Goal: Navigation & Orientation: Find specific page/section

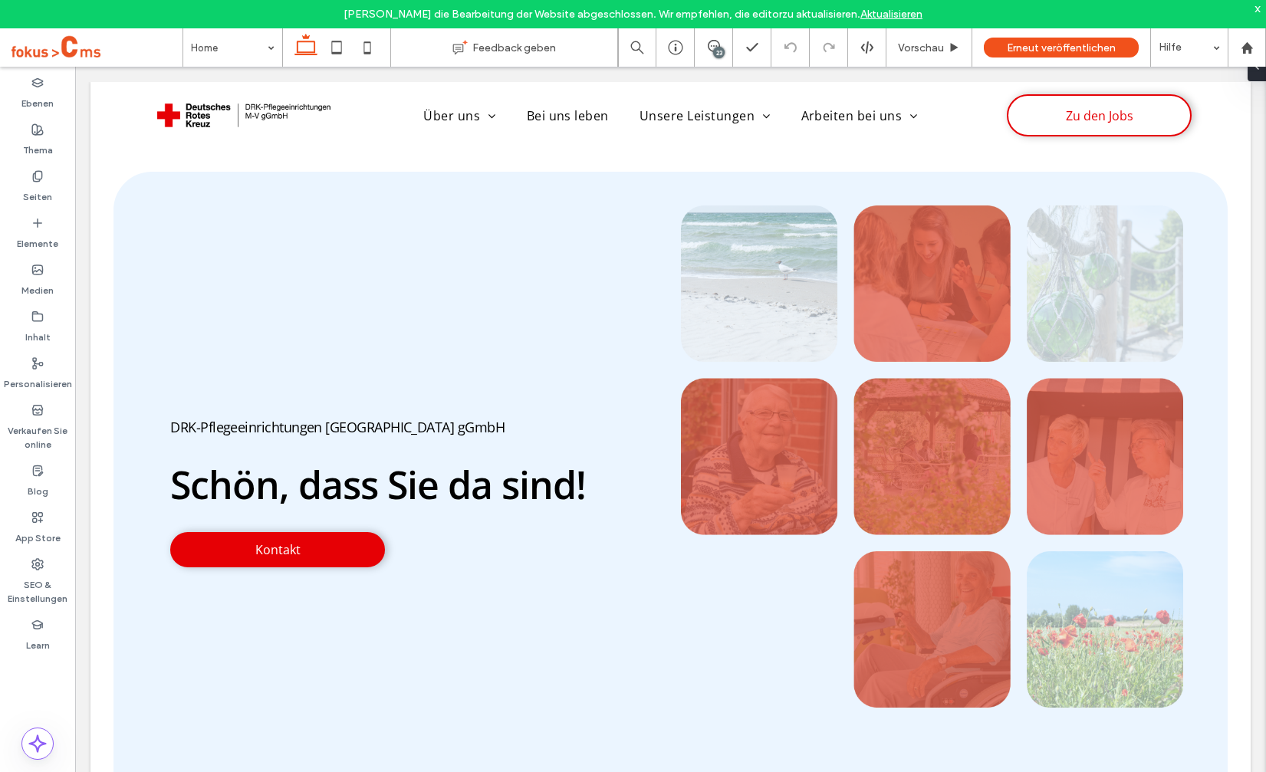
click at [23, 49] on span at bounding box center [97, 47] width 171 height 31
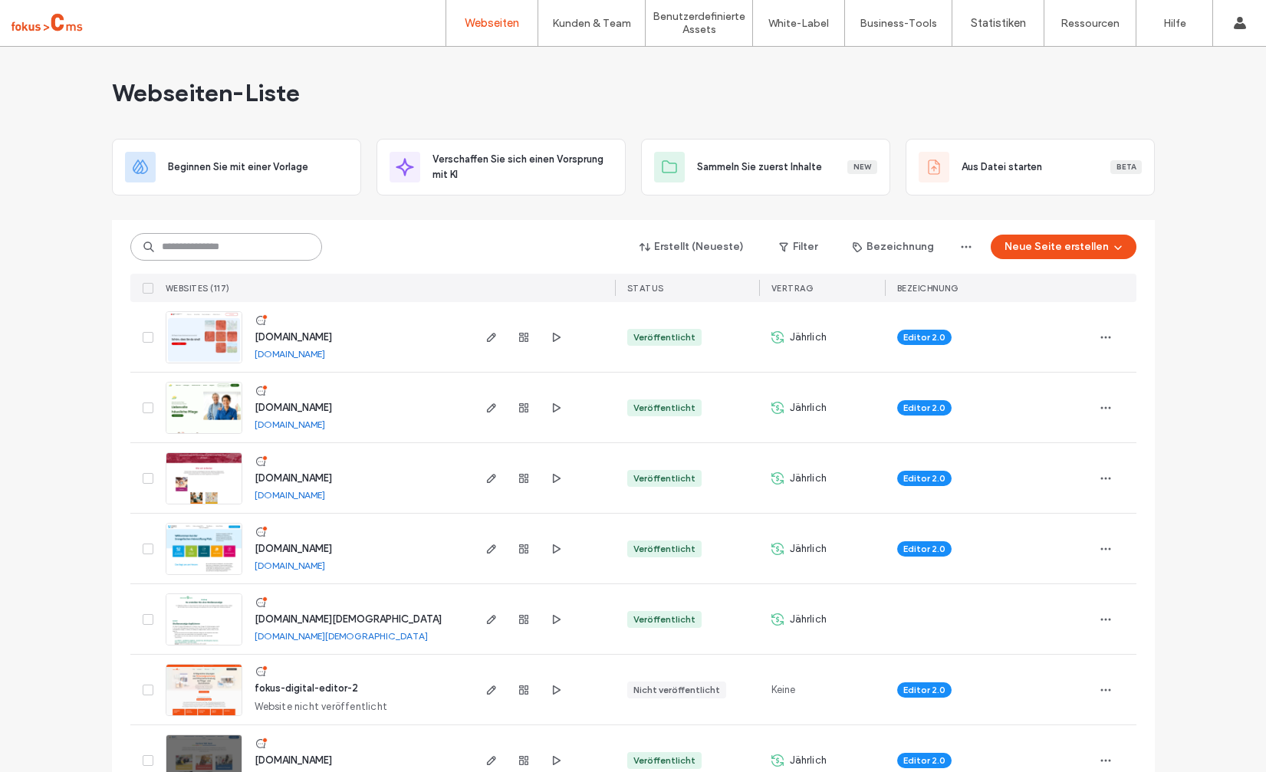
click at [220, 240] on input at bounding box center [226, 247] width 192 height 28
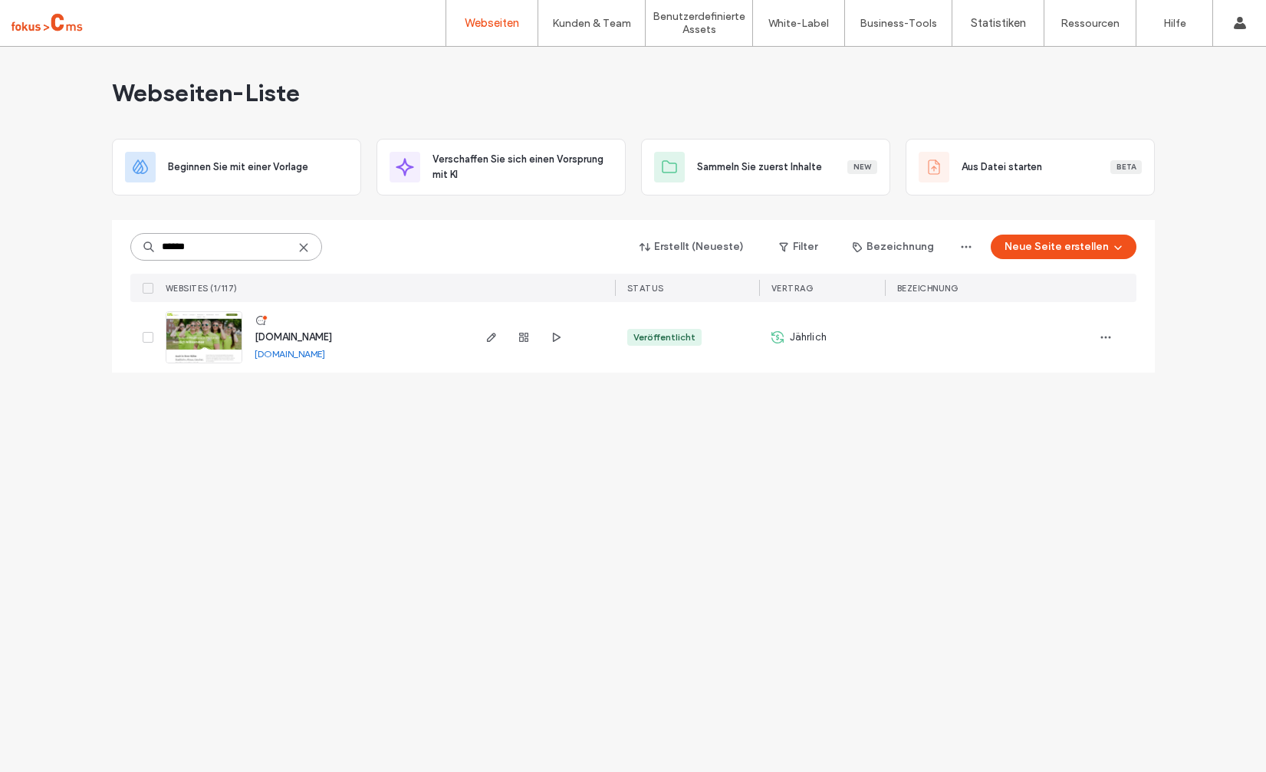
type input "******"
click at [331, 341] on span "www.pflegeteam-serowy.de" at bounding box center [293, 337] width 77 height 12
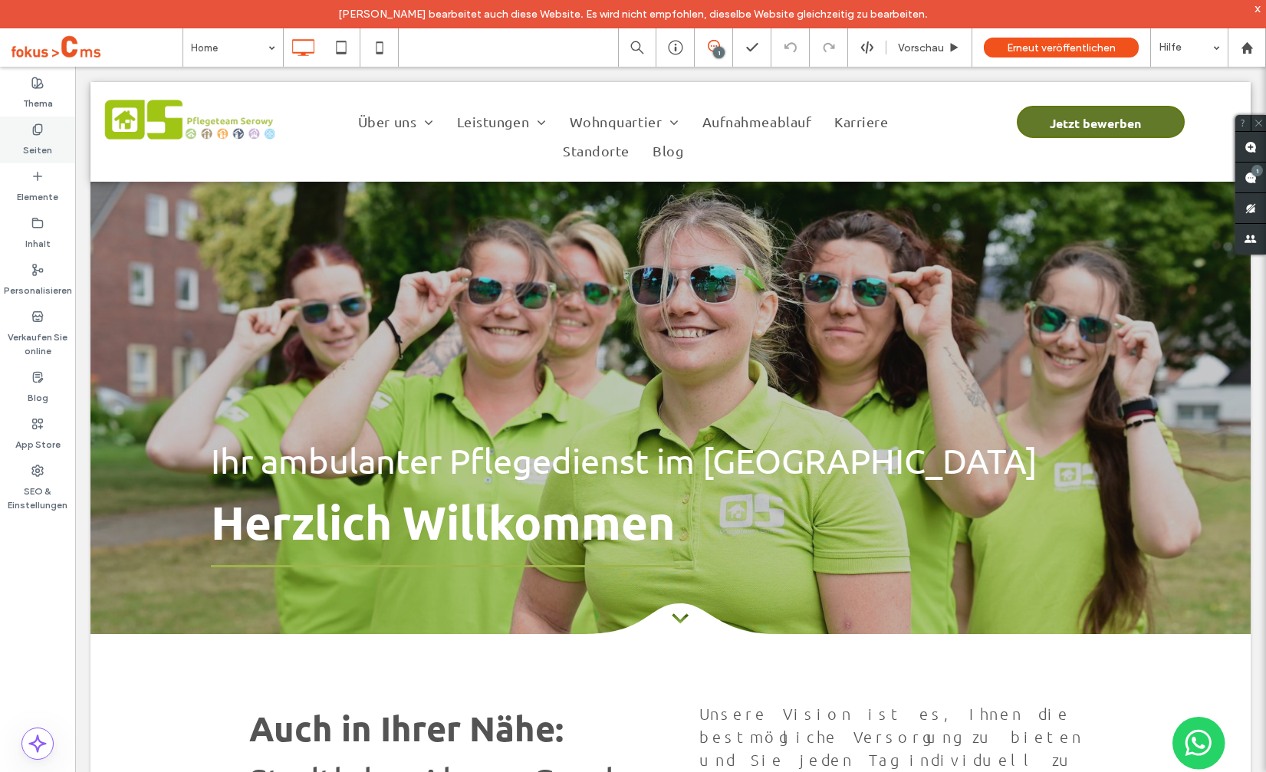
click at [42, 132] on icon at bounding box center [37, 129] width 12 height 12
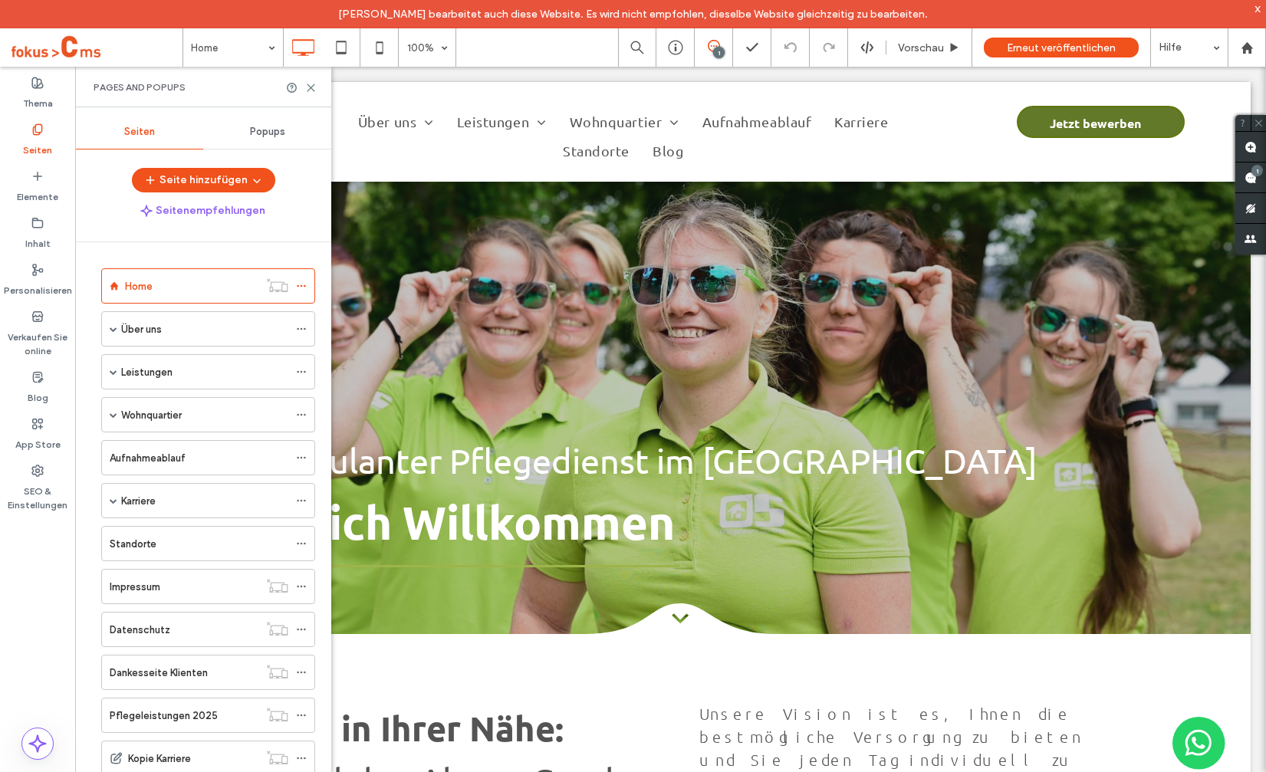
scroll to position [107, 0]
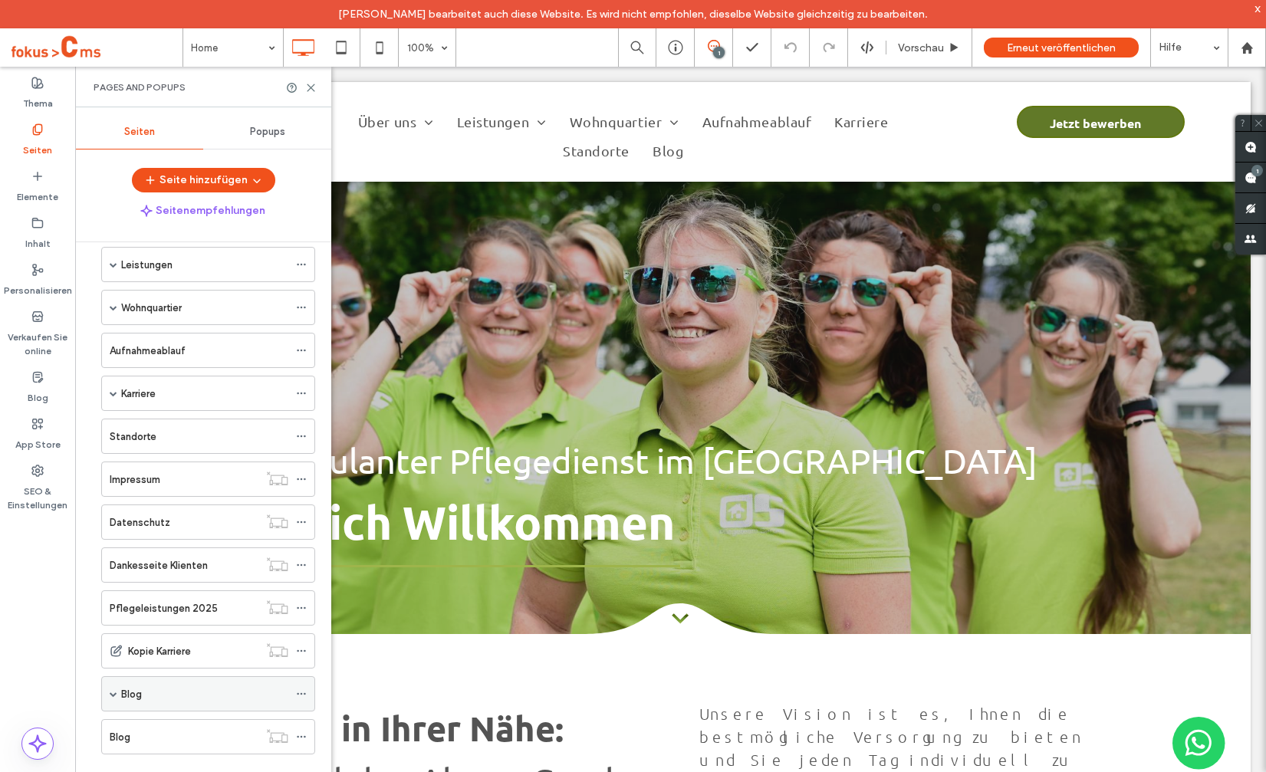
click at [142, 697] on div "Blog" at bounding box center [204, 694] width 167 height 16
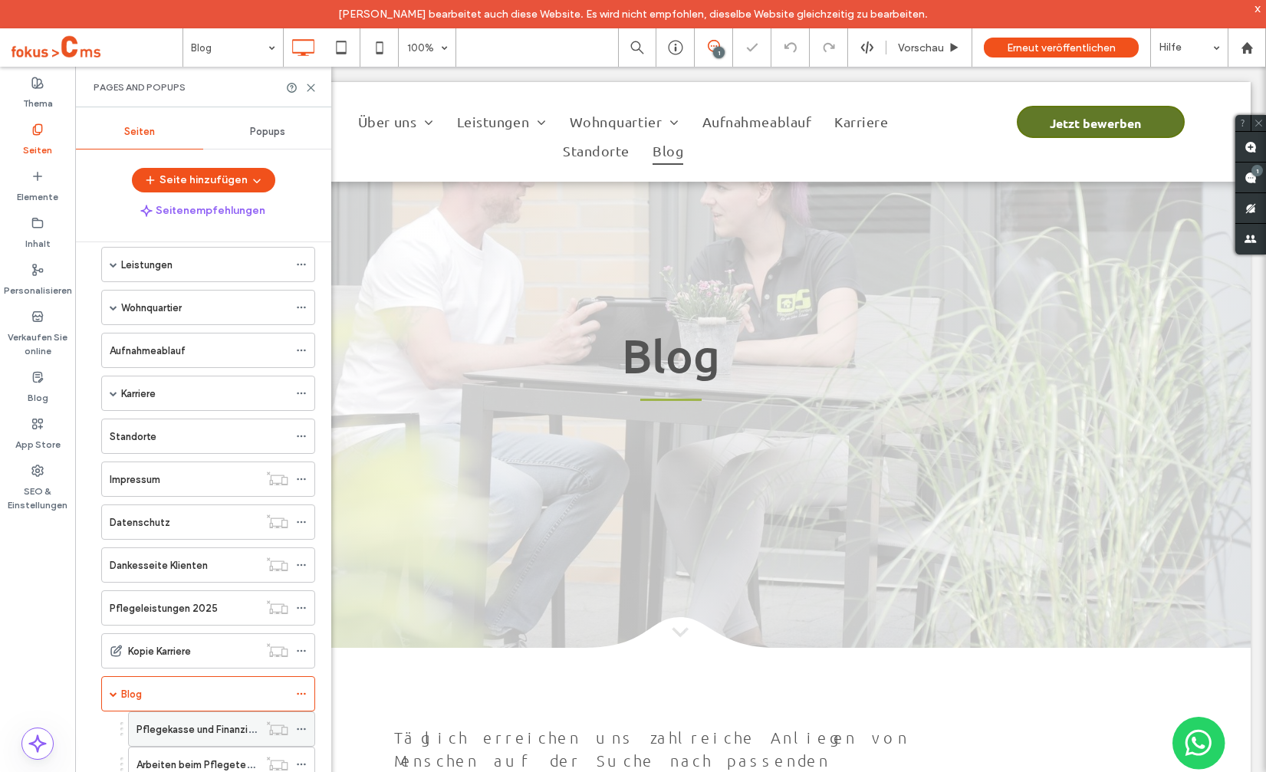
click at [202, 721] on label "Pflegekasse und Finanzierung" at bounding box center [204, 729] width 137 height 27
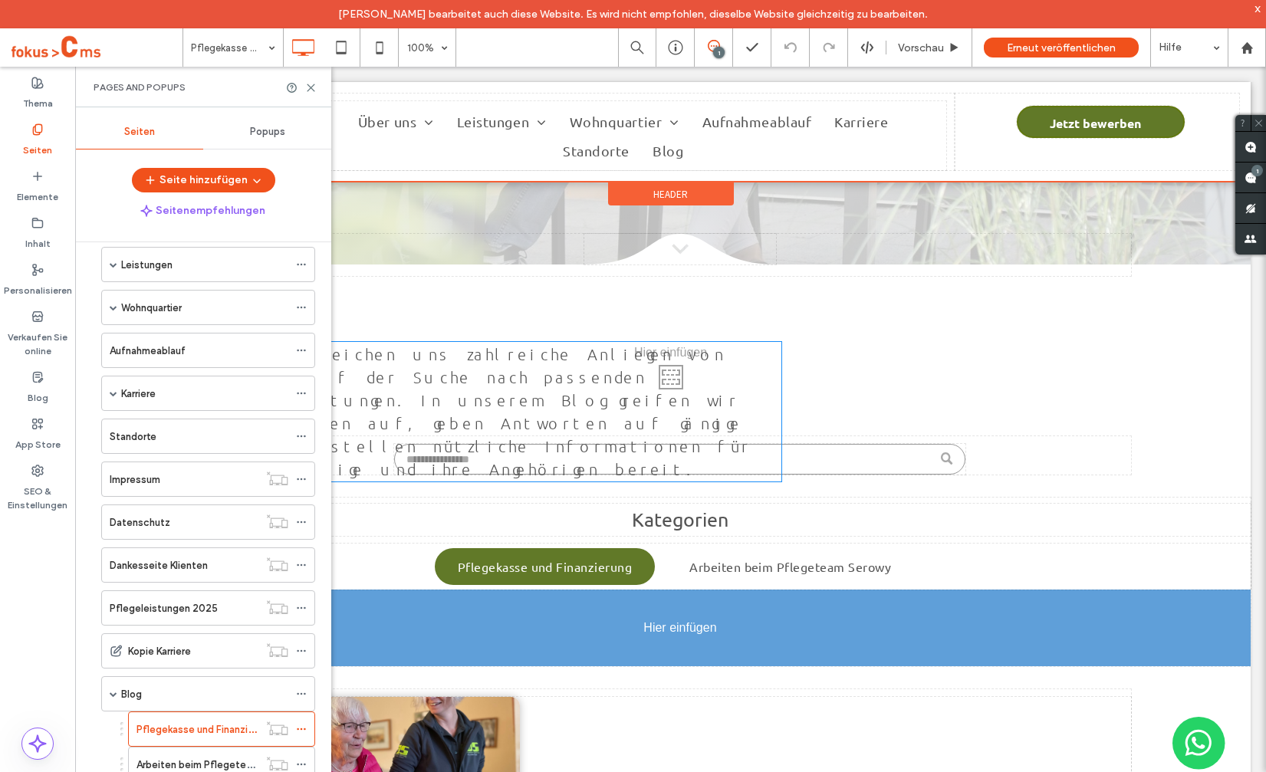
drag, startPoint x: 509, startPoint y: 769, endPoint x: 518, endPoint y: 833, distance: 65.1
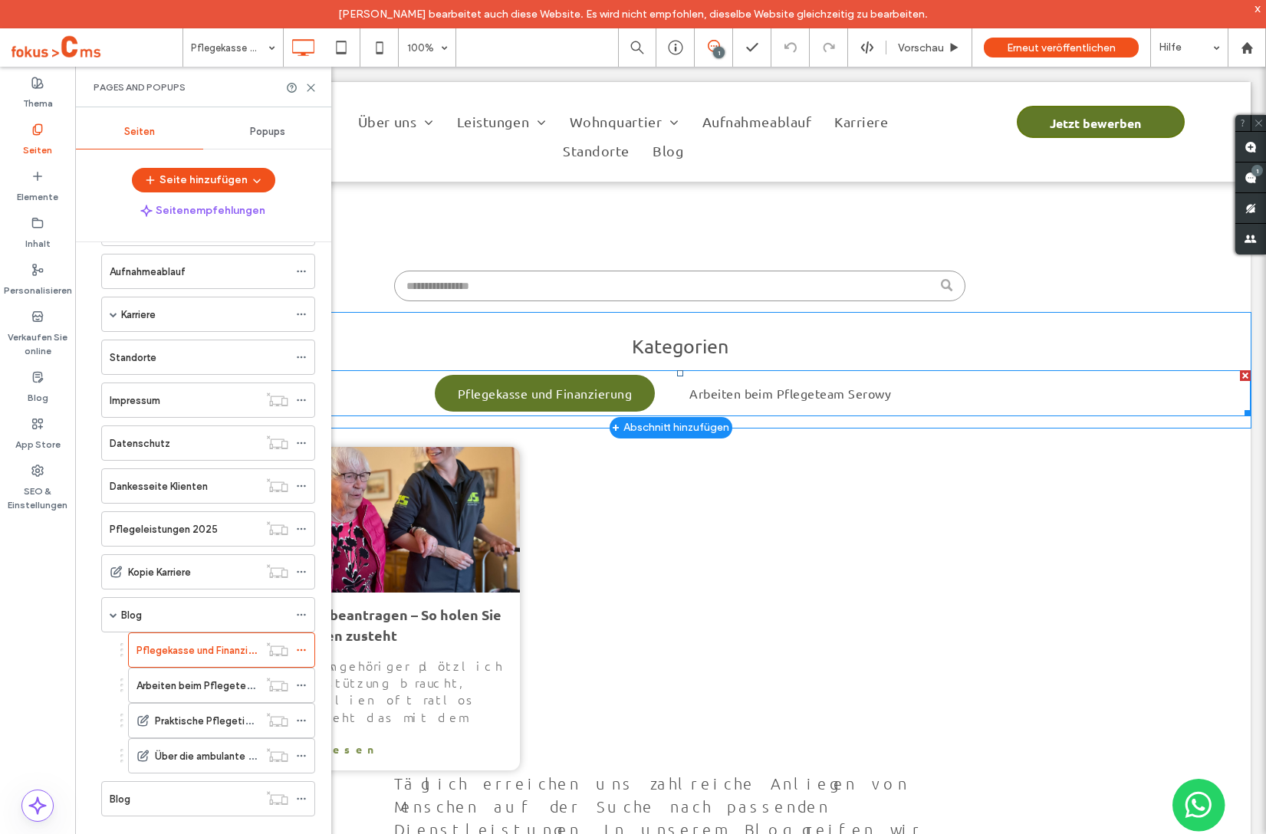
scroll to position [646, 0]
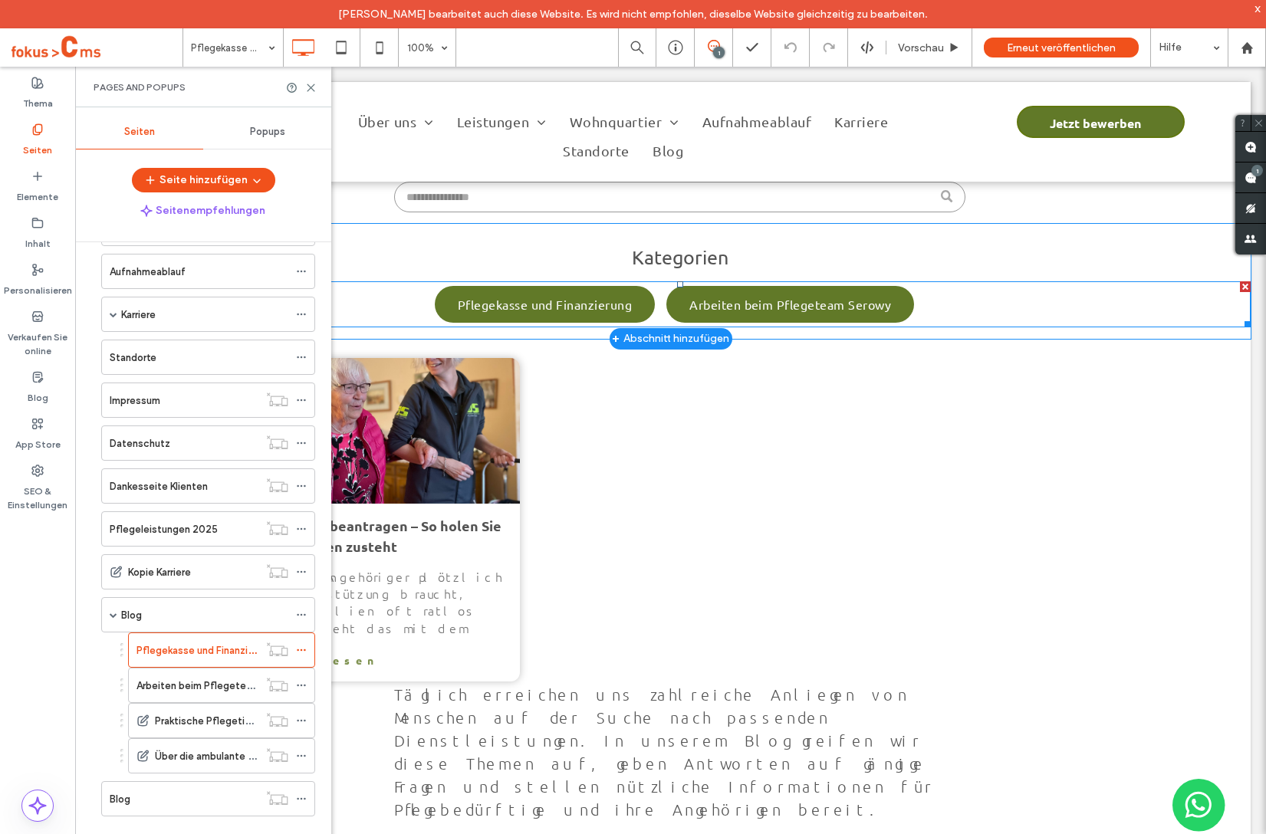
click at [773, 297] on span "Arbeiten beim Pflegeteam Serowy" at bounding box center [790, 304] width 202 height 18
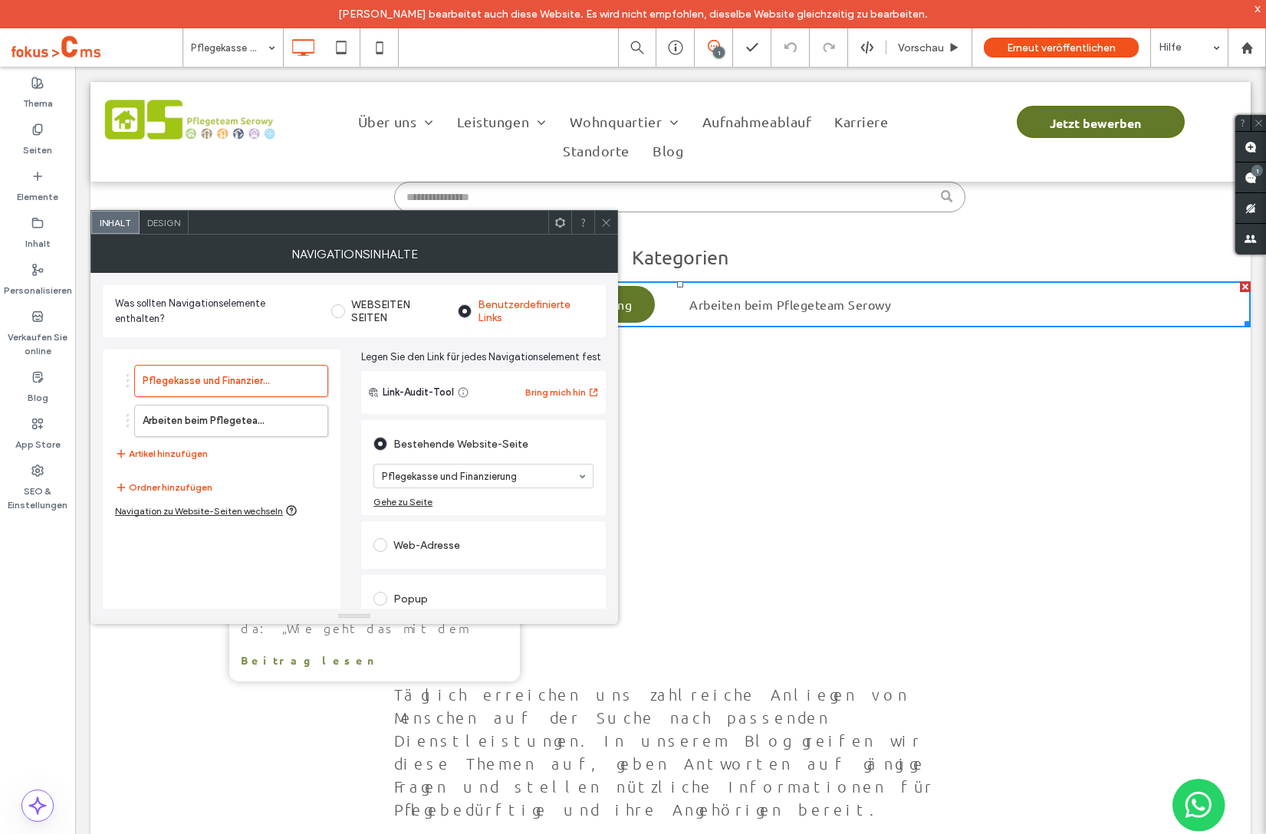
click at [605, 222] on use at bounding box center [606, 223] width 8 height 8
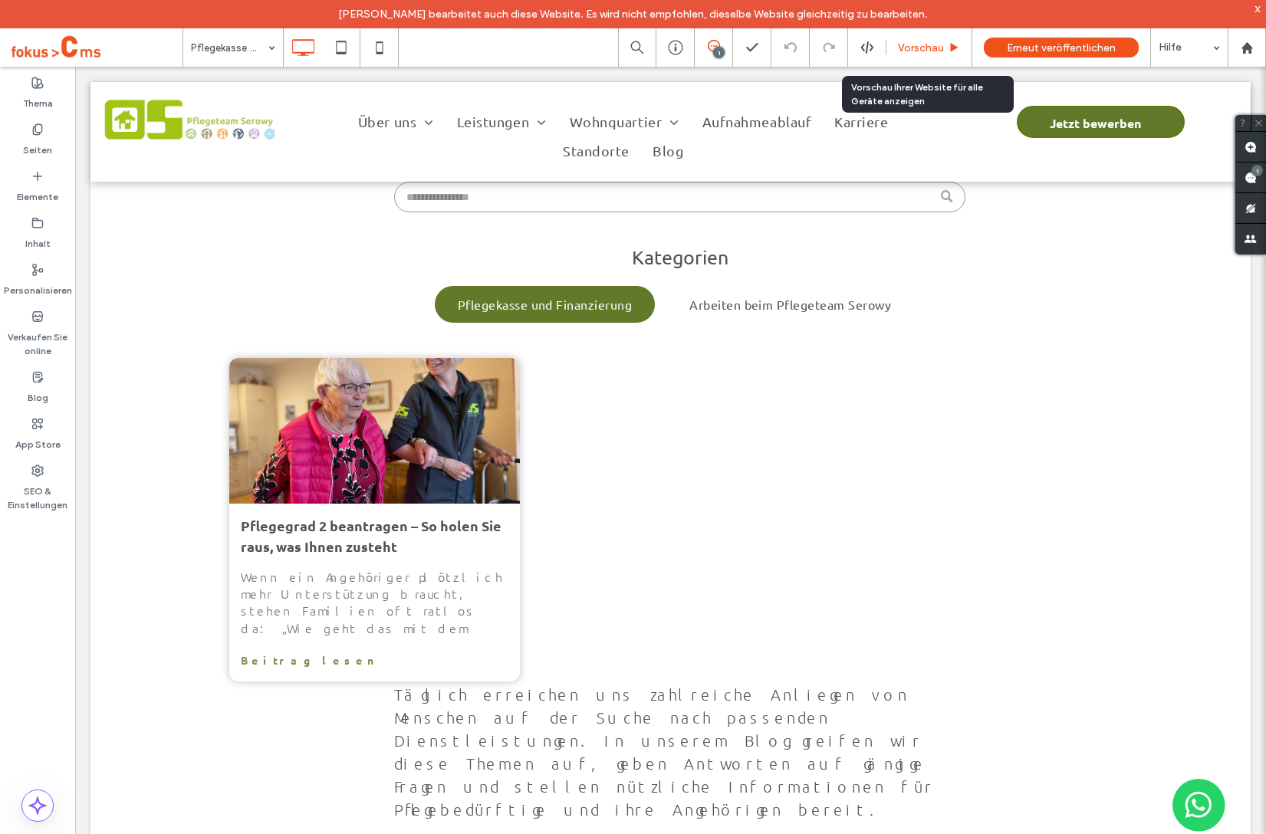
click at [926, 41] on span "Vorschau" at bounding box center [921, 47] width 46 height 13
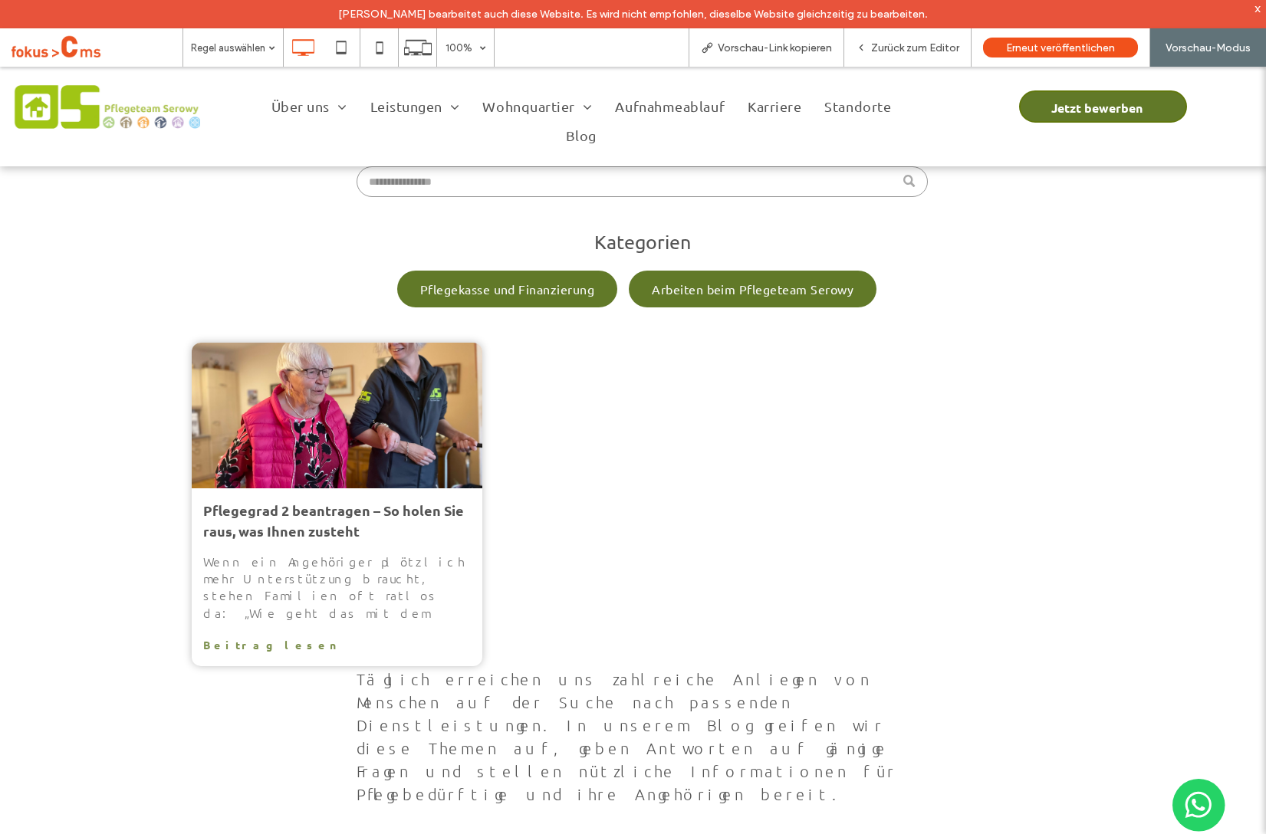
click at [716, 291] on span "Arbeiten beim Pflegeteam Serowy" at bounding box center [753, 289] width 202 height 18
click at [536, 288] on div at bounding box center [633, 417] width 1266 height 834
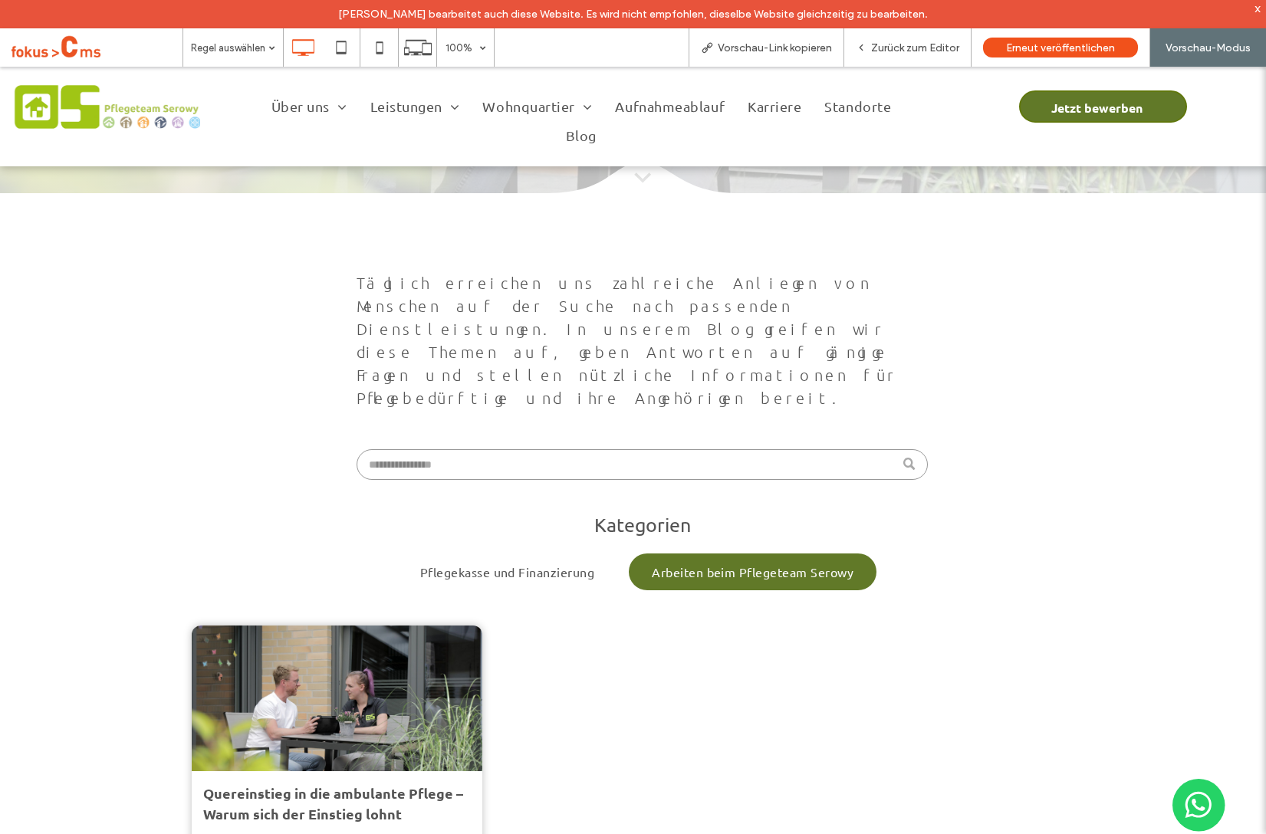
scroll to position [458, 0]
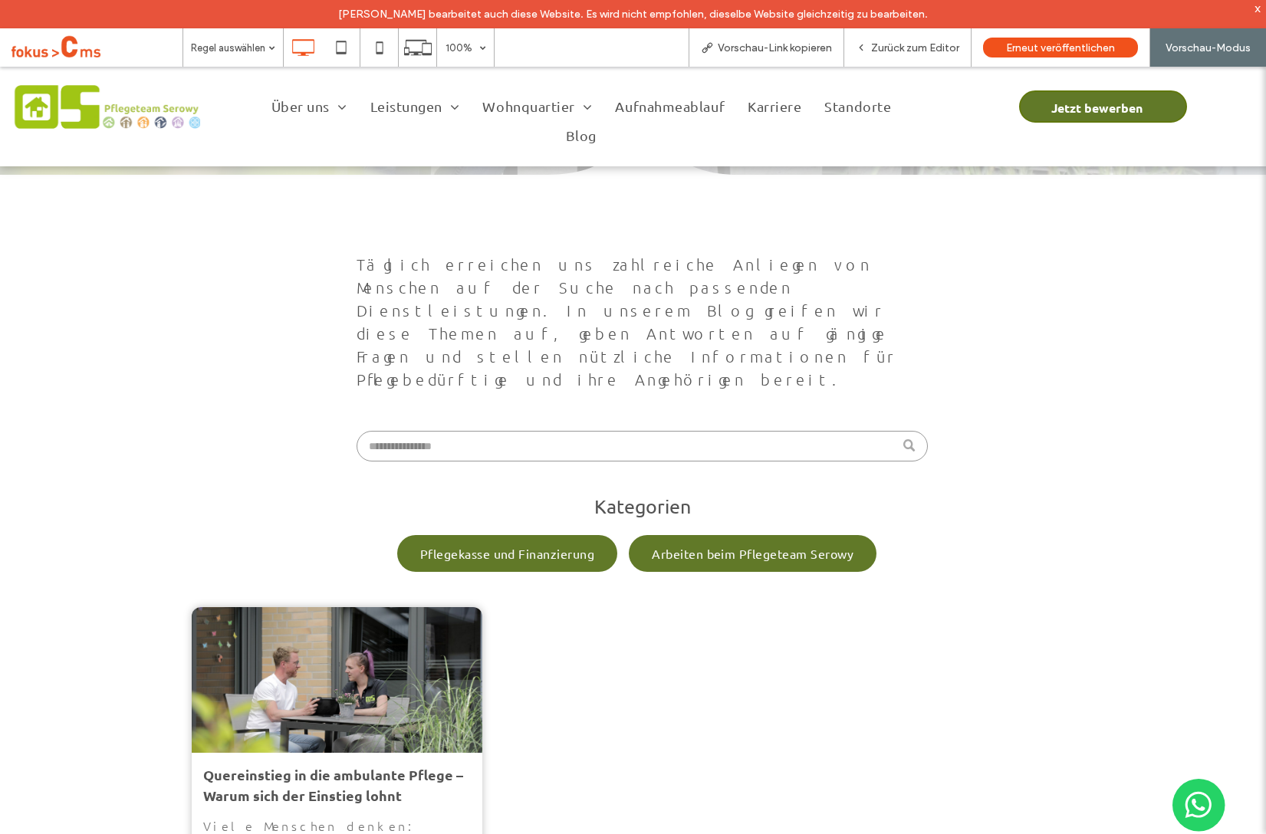
click at [574, 544] on span "Pflegekasse und Finanzierung" at bounding box center [507, 553] width 174 height 18
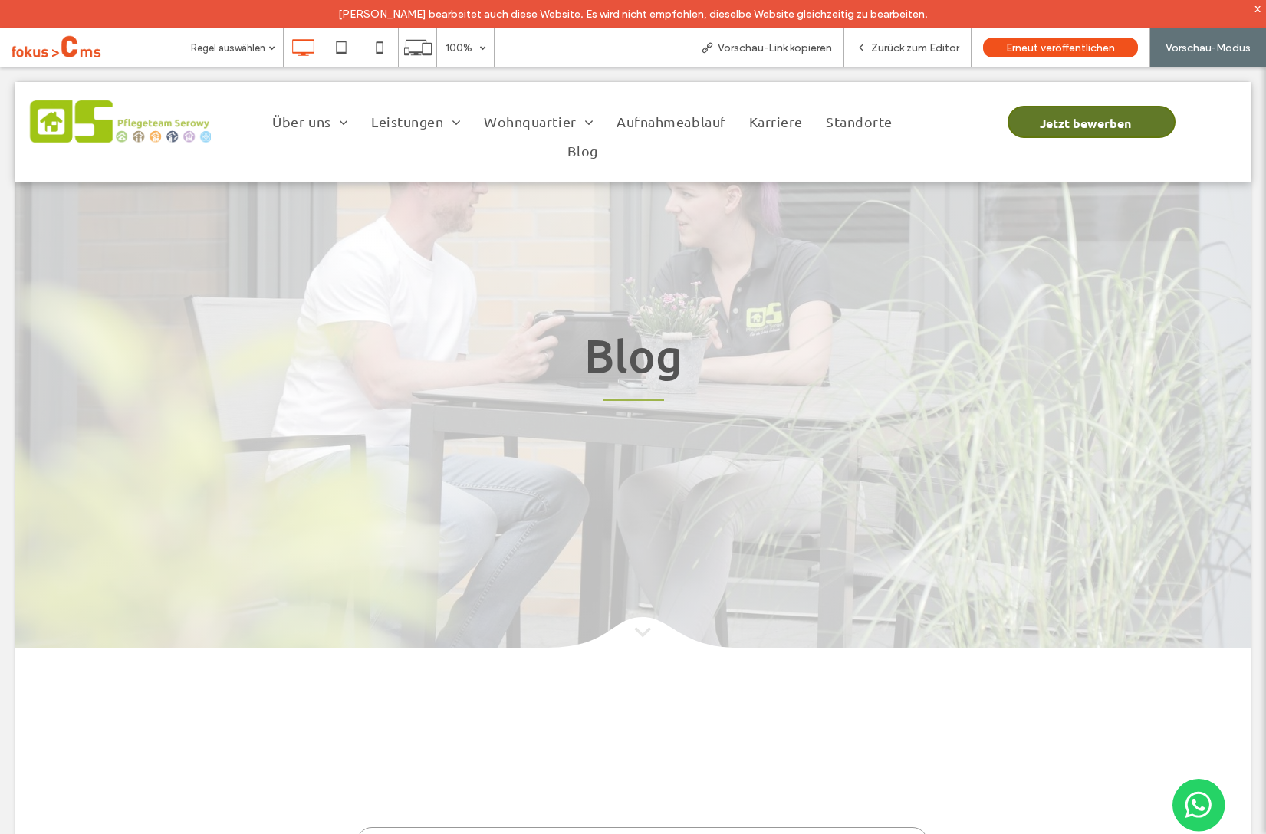
scroll to position [0, 0]
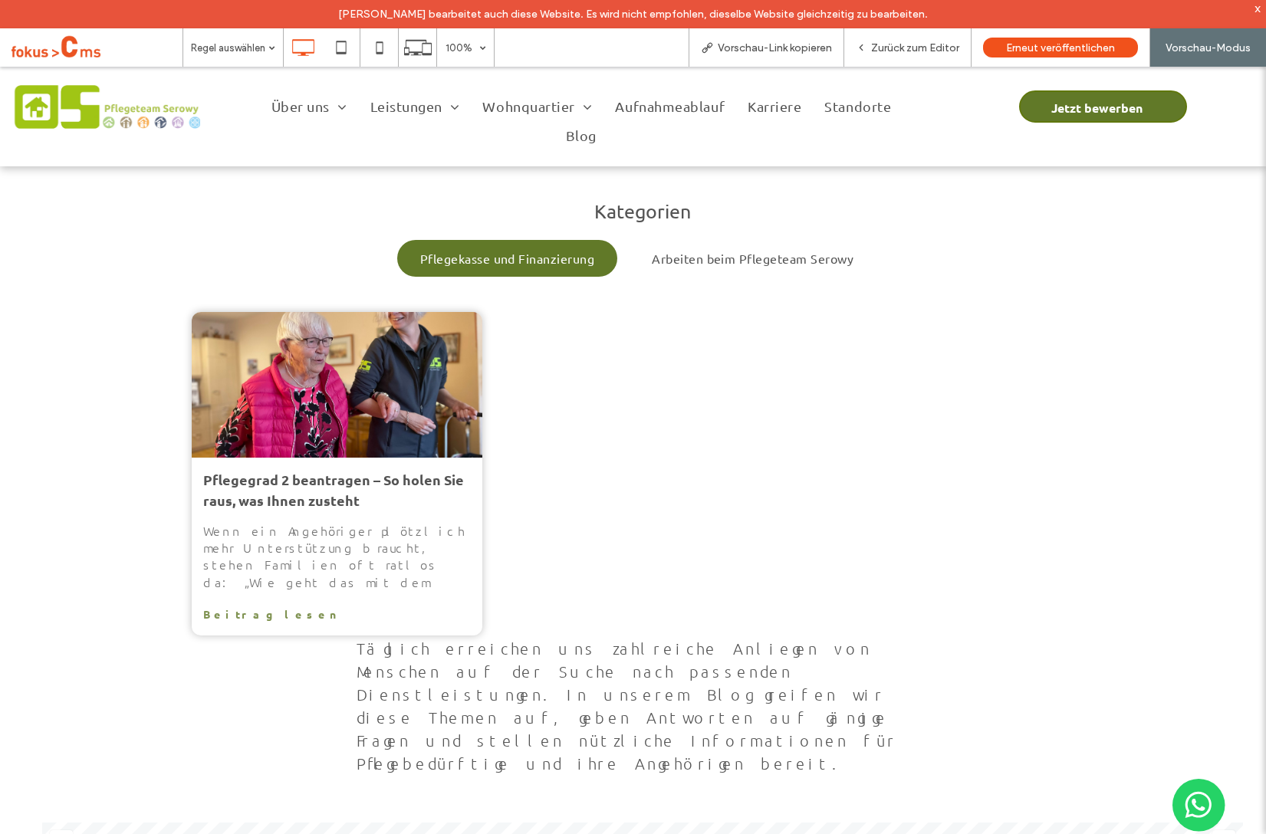
scroll to position [797, 0]
